Goal: Information Seeking & Learning: Learn about a topic

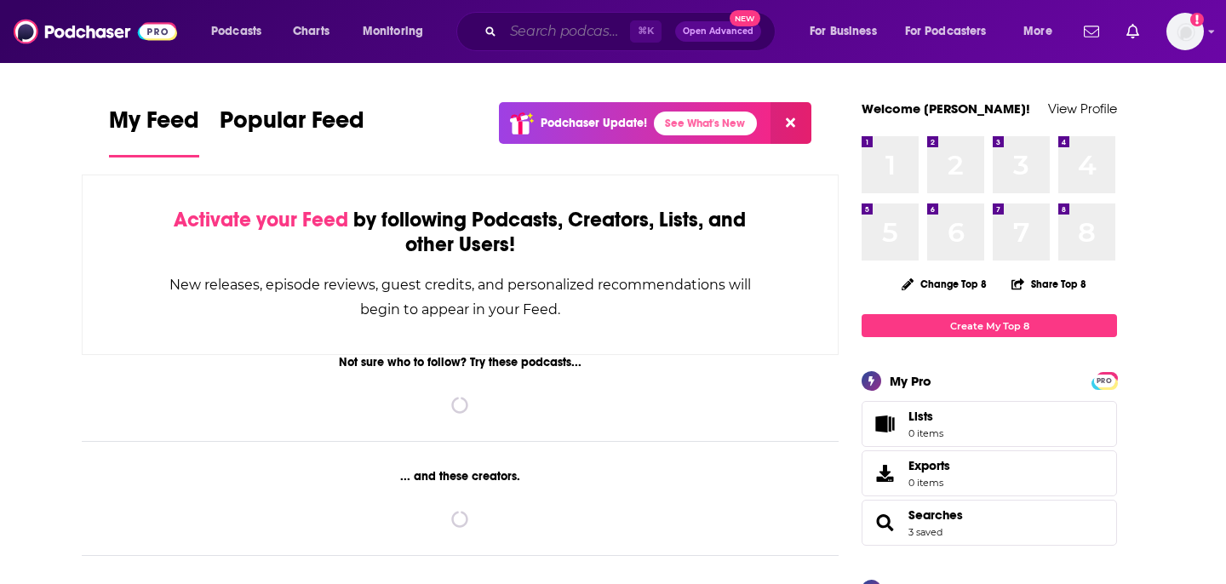
click at [548, 33] on input "Search podcasts, credits, & more..." at bounding box center [566, 31] width 127 height 27
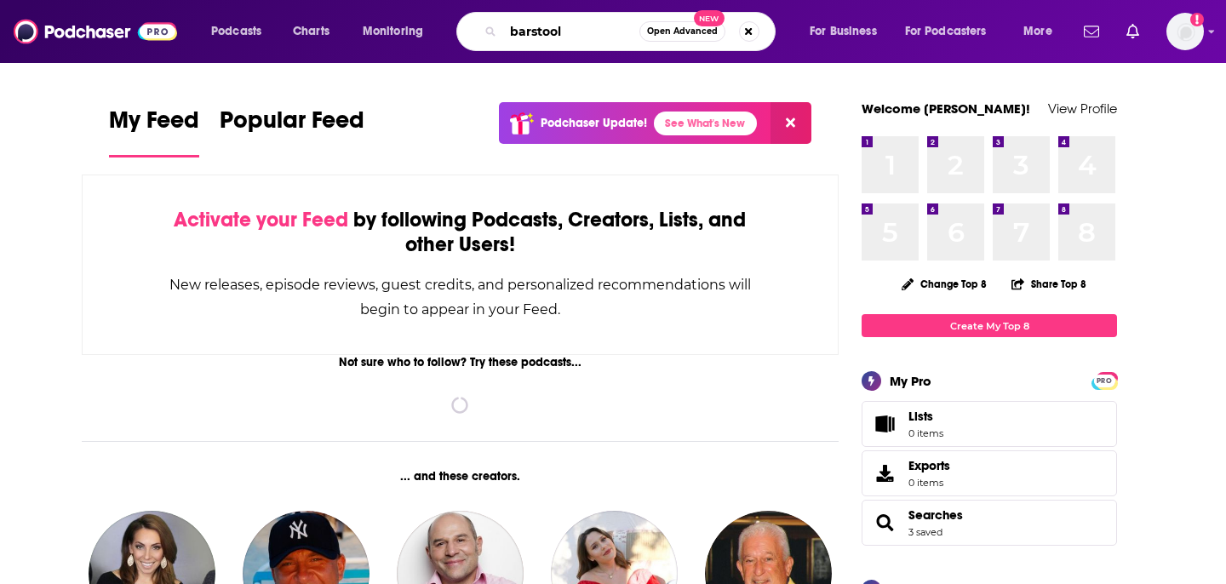
type input "barstool"
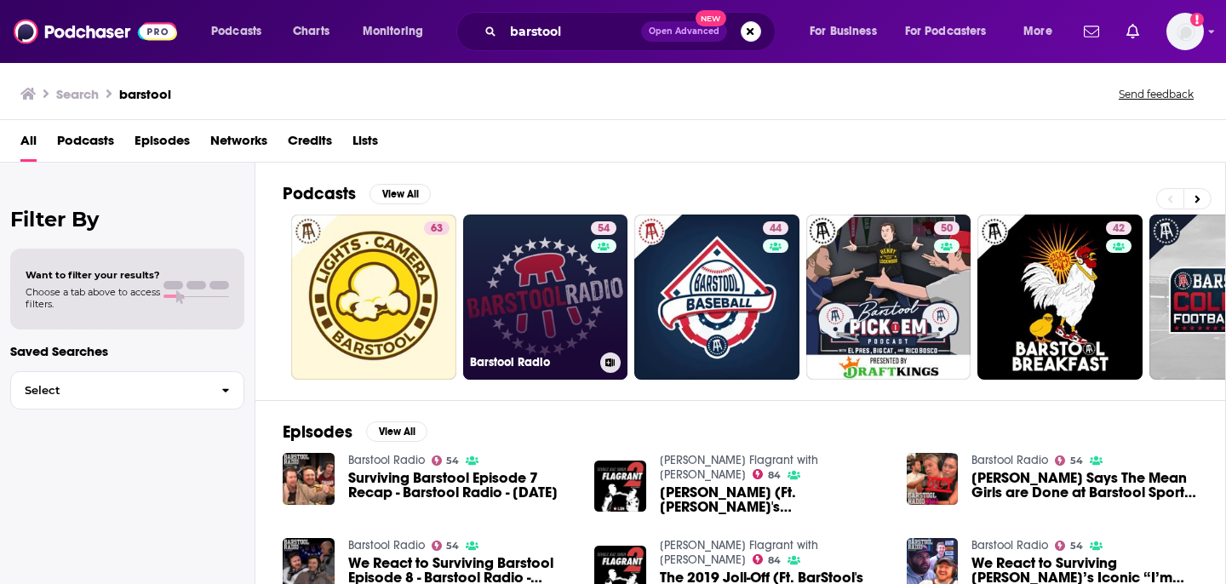
click at [552, 301] on link "54 Barstool Radio" at bounding box center [545, 297] width 165 height 165
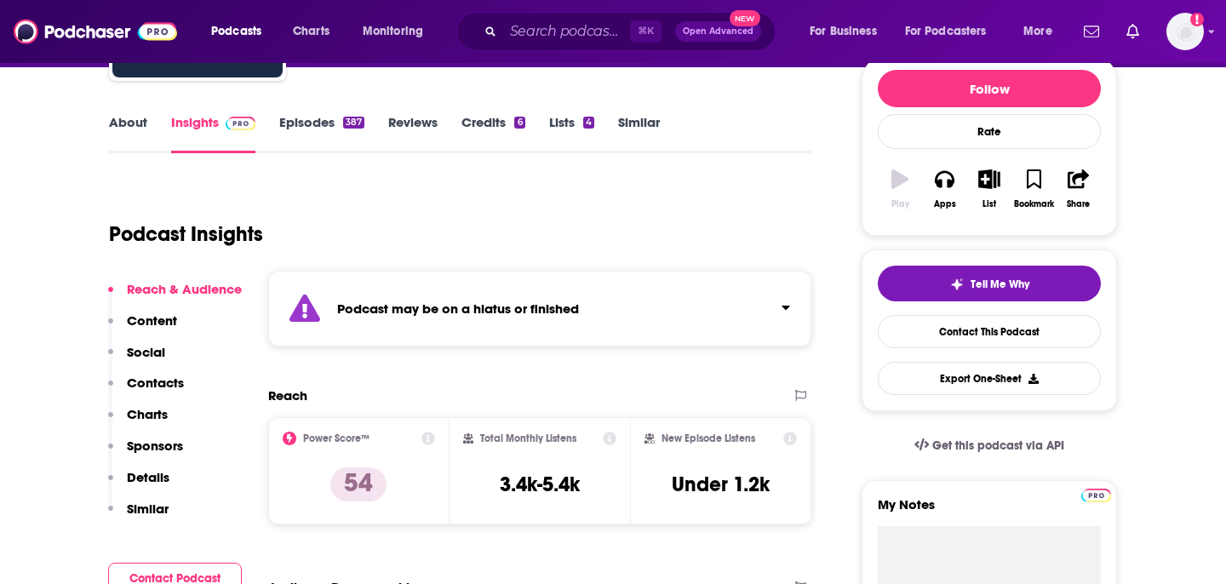
scroll to position [348, 0]
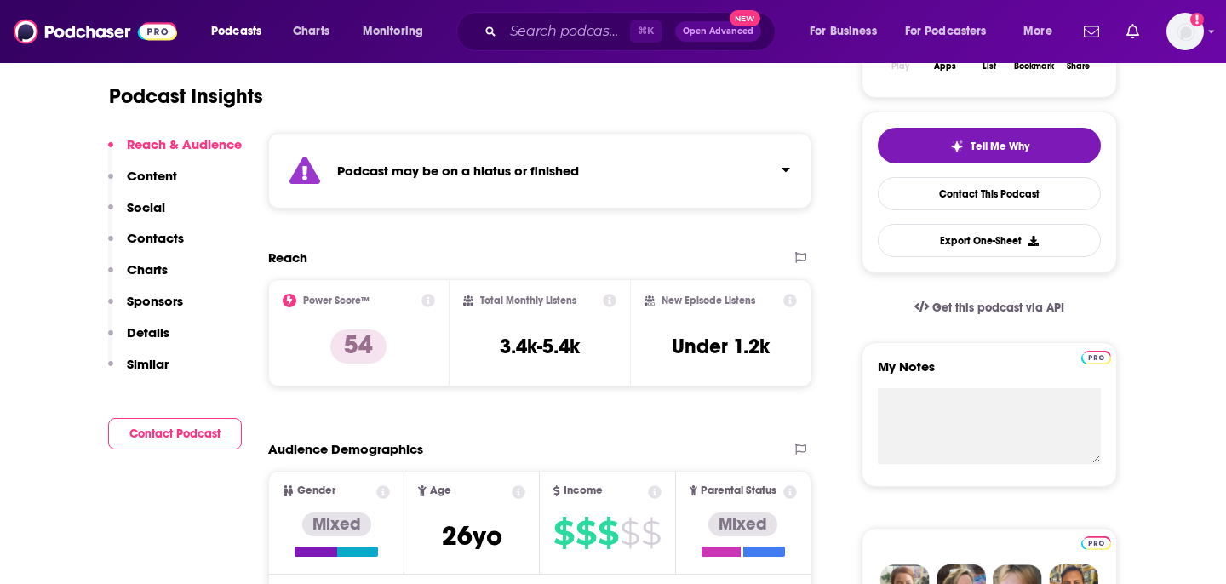
click at [146, 237] on p "Contacts" at bounding box center [155, 238] width 57 height 16
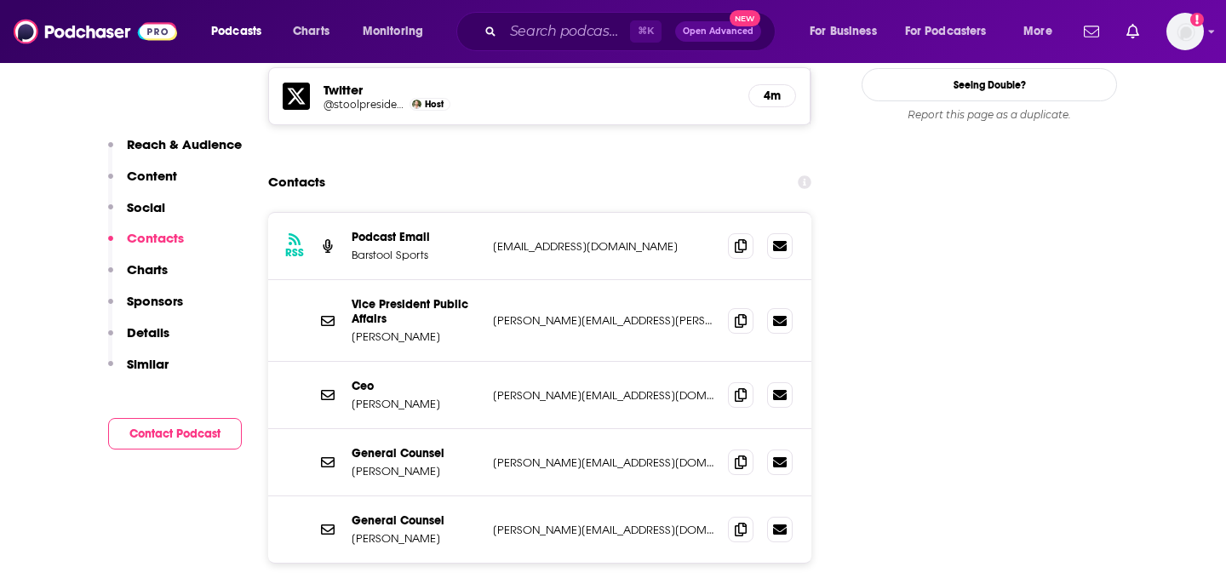
scroll to position [1662, 0]
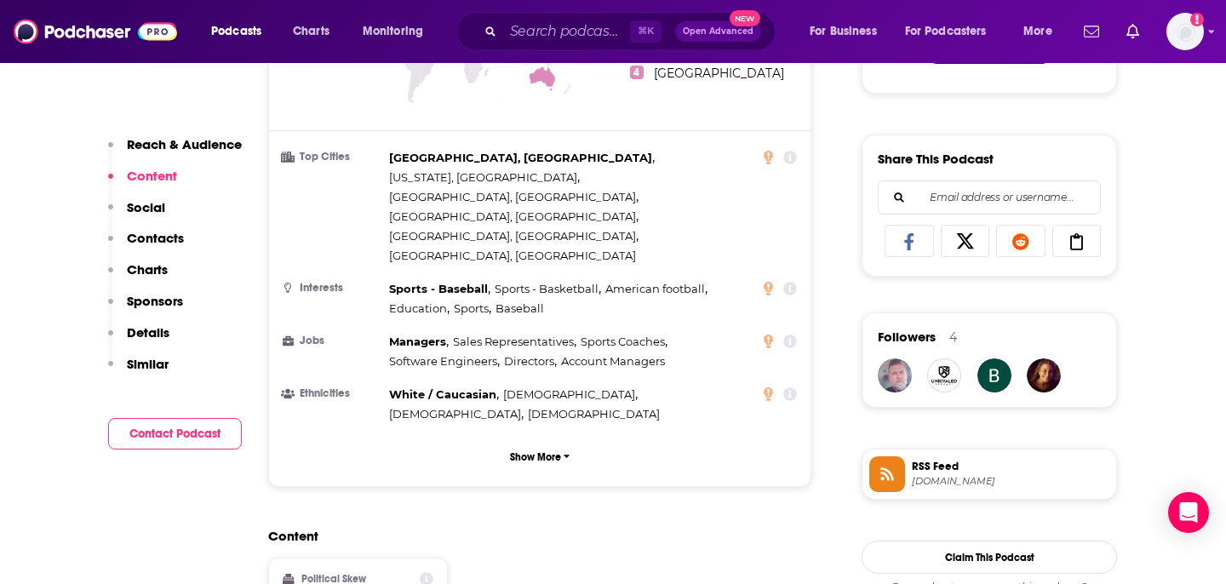
scroll to position [834, 0]
